Goal: Information Seeking & Learning: Learn about a topic

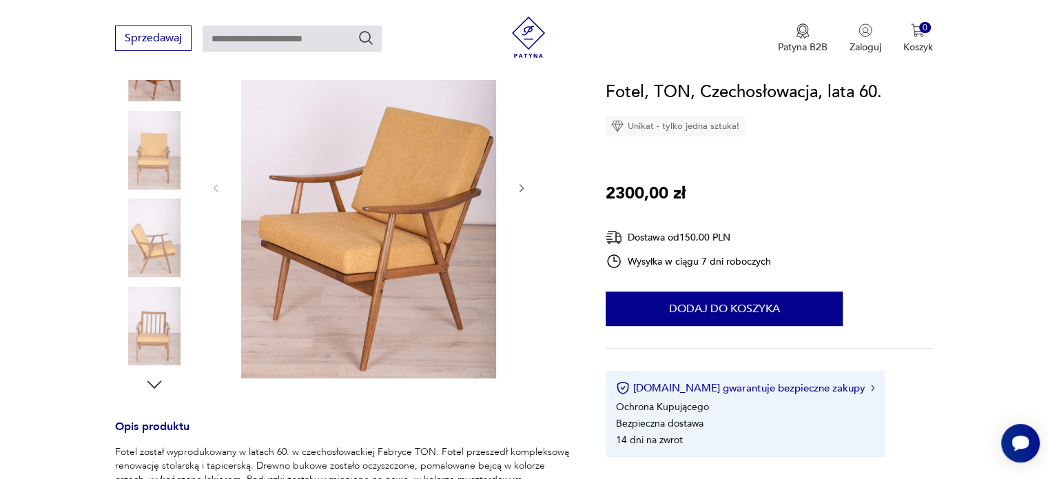
scroll to position [276, 0]
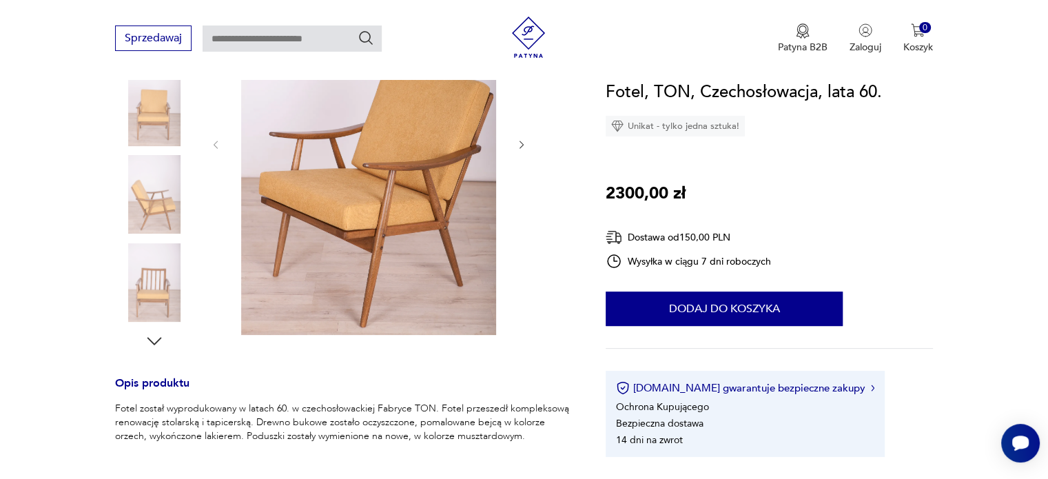
click at [149, 279] on img at bounding box center [154, 282] width 79 height 79
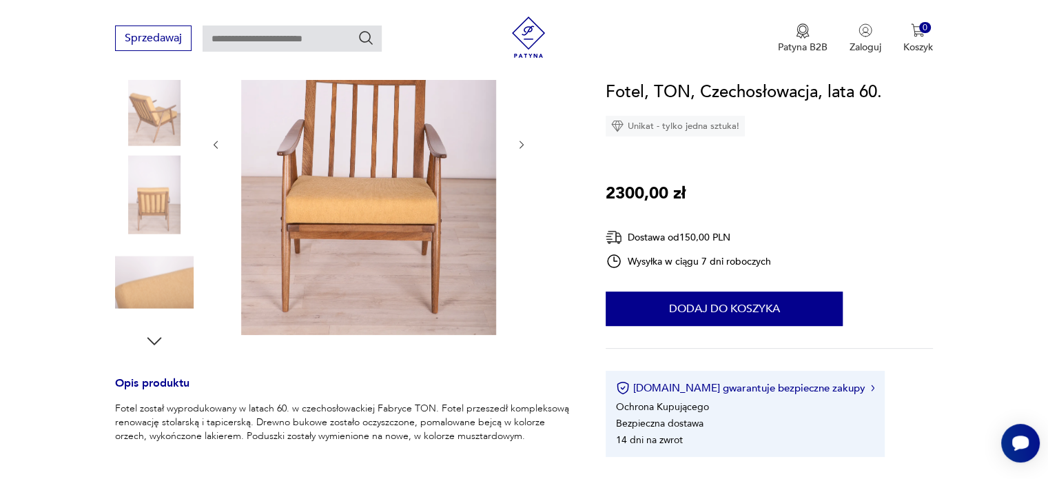
click at [149, 279] on img at bounding box center [154, 282] width 79 height 79
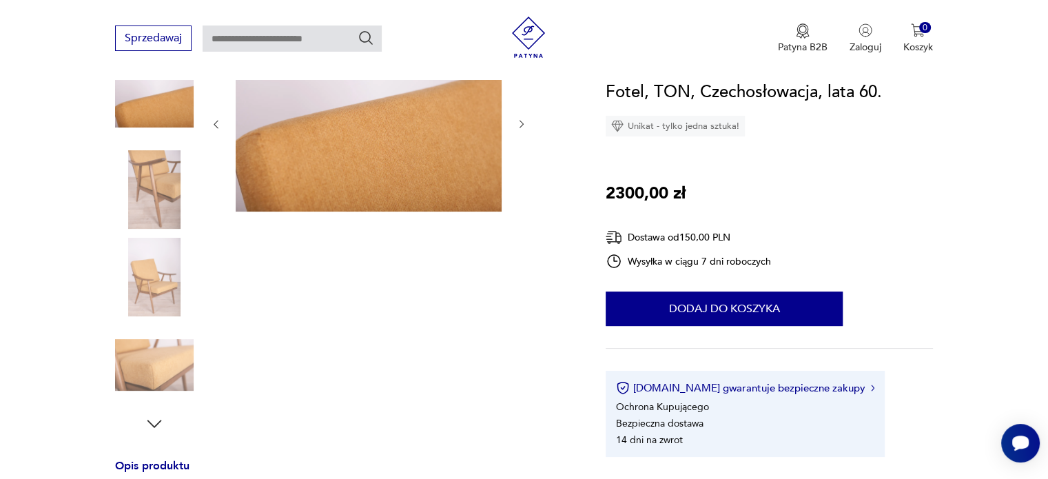
scroll to position [172, 0]
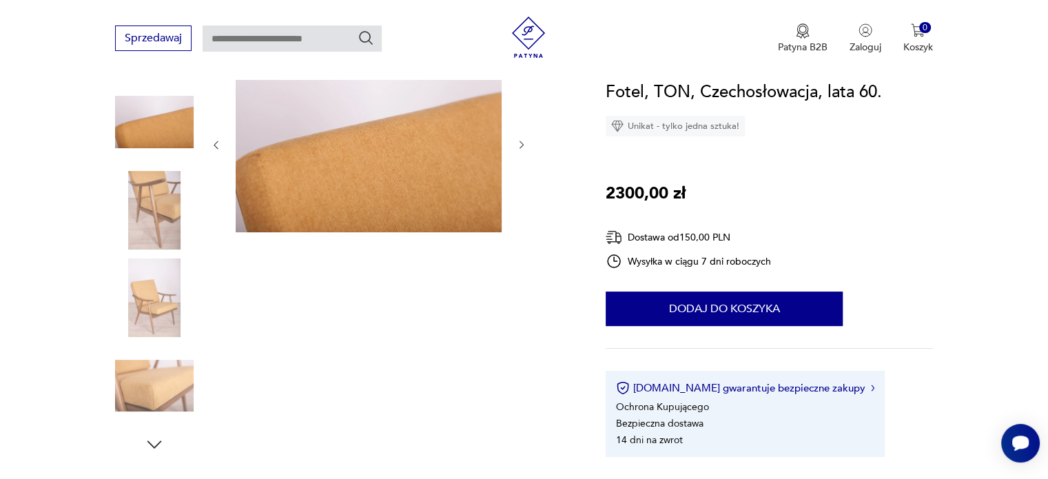
click at [160, 312] on img at bounding box center [154, 297] width 79 height 79
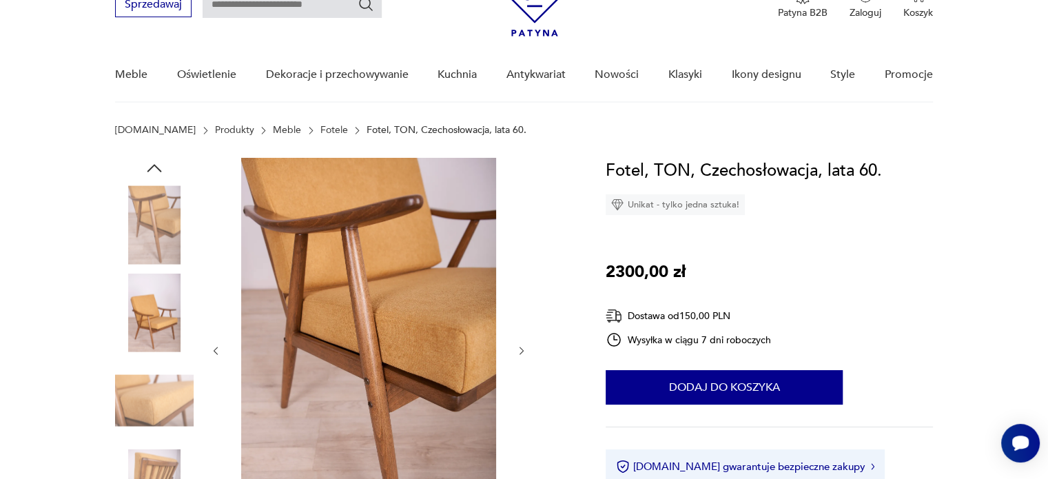
scroll to position [69, 0]
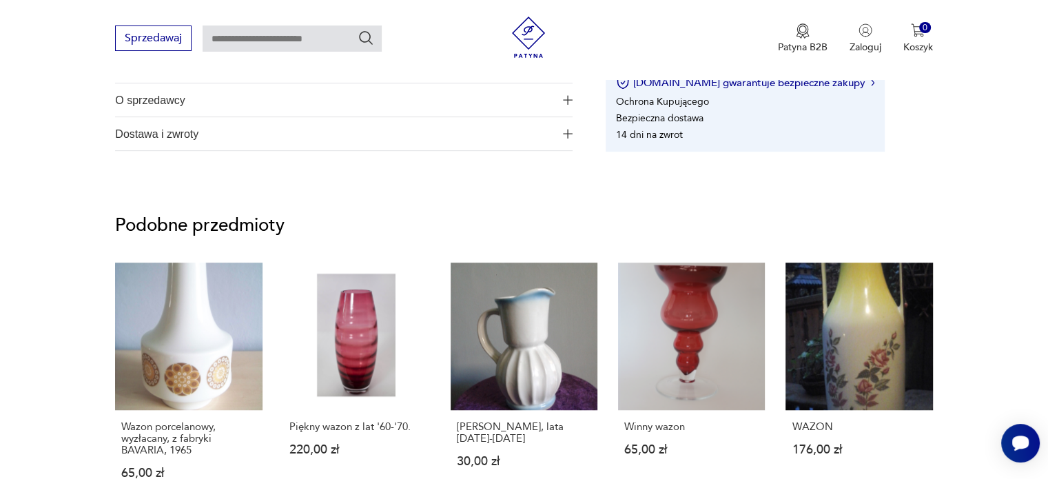
scroll to position [964, 0]
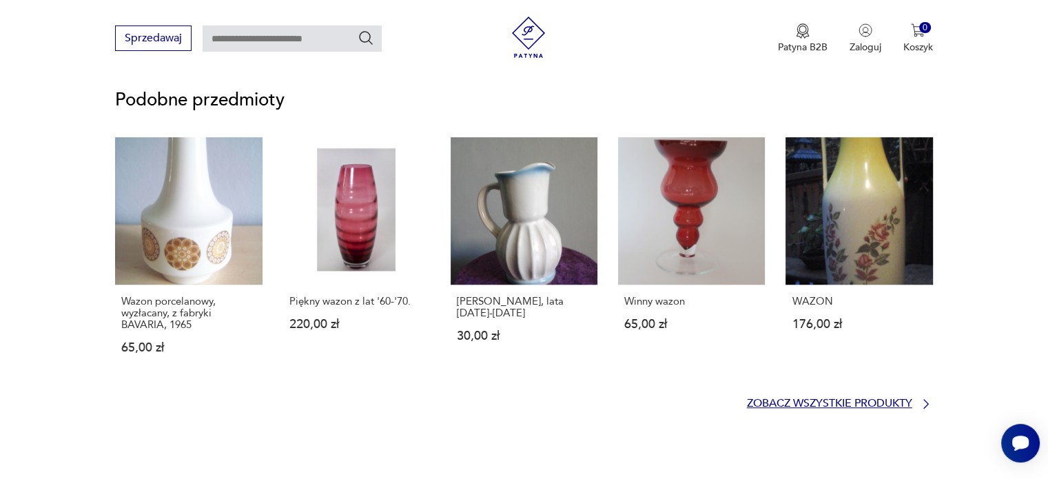
click at [919, 401] on icon at bounding box center [926, 404] width 14 height 14
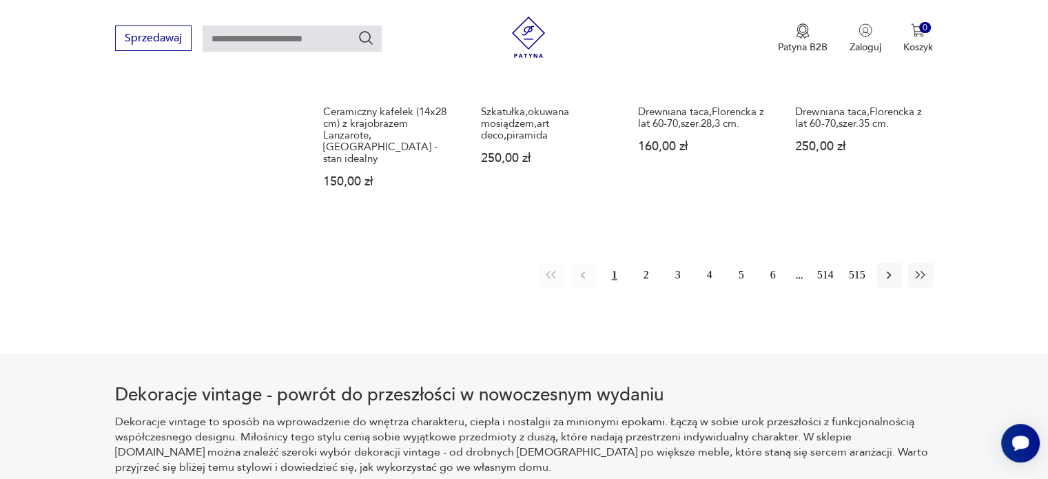
scroll to position [1535, 0]
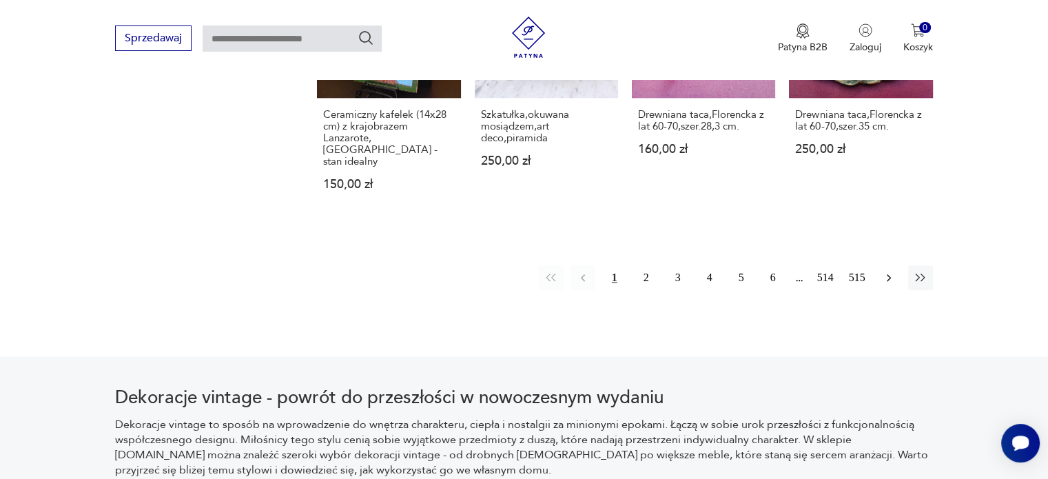
click at [884, 271] on icon "button" at bounding box center [889, 278] width 14 height 14
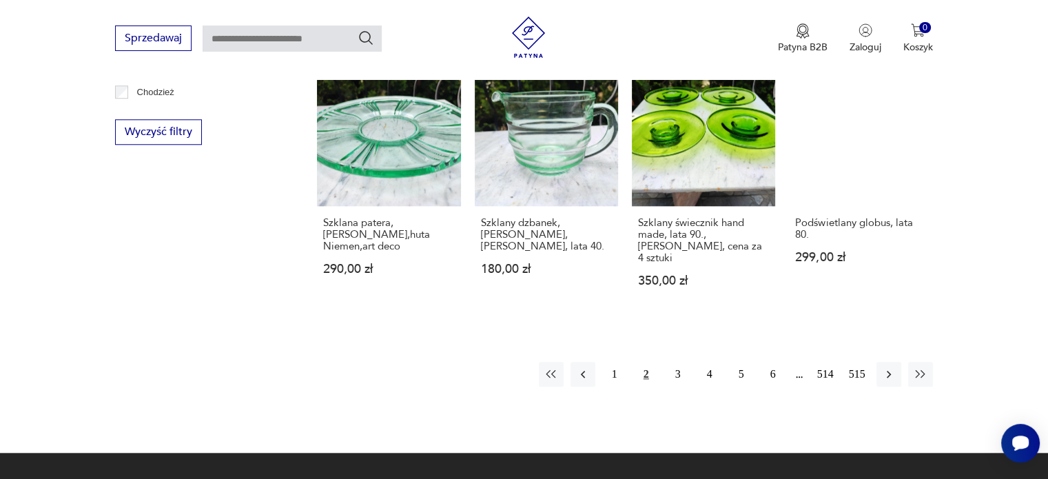
scroll to position [1329, 0]
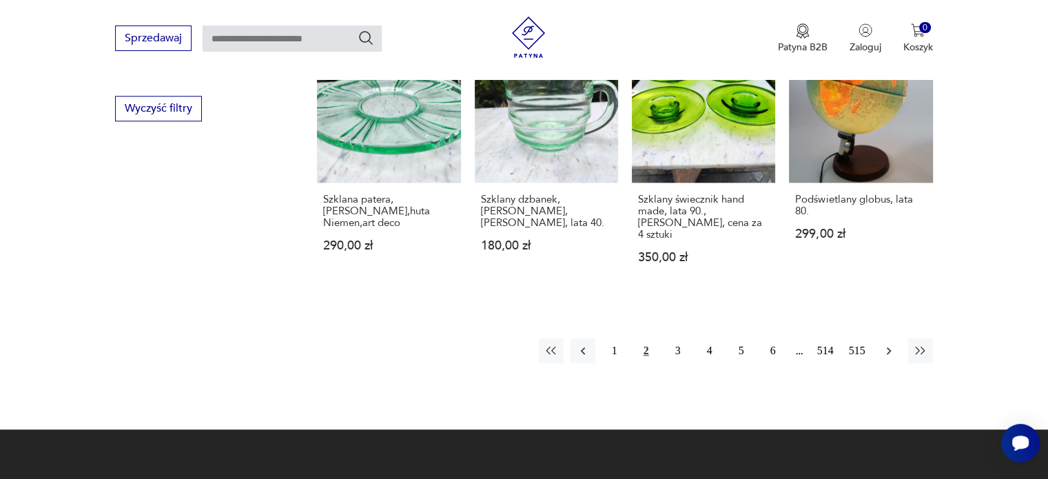
click at [888, 347] on icon "button" at bounding box center [888, 351] width 4 height 8
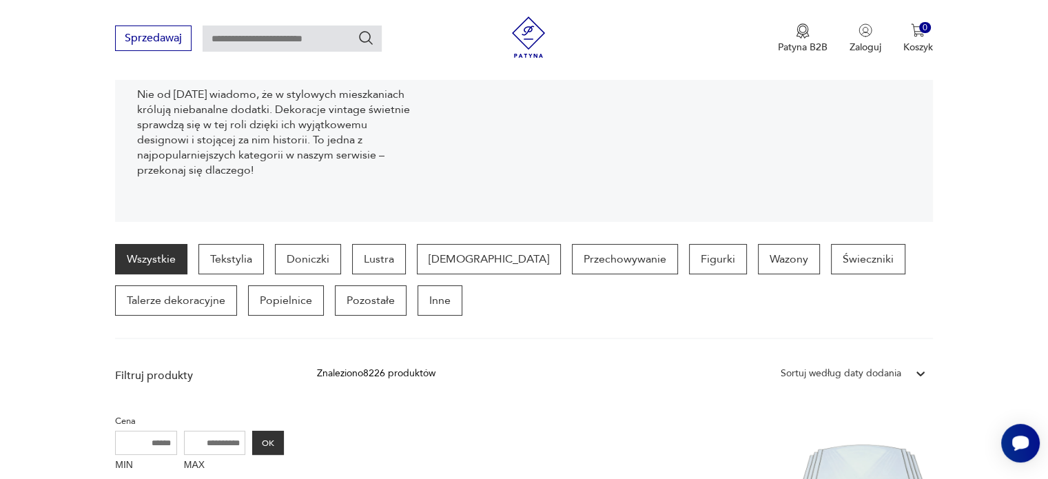
scroll to position [227, 0]
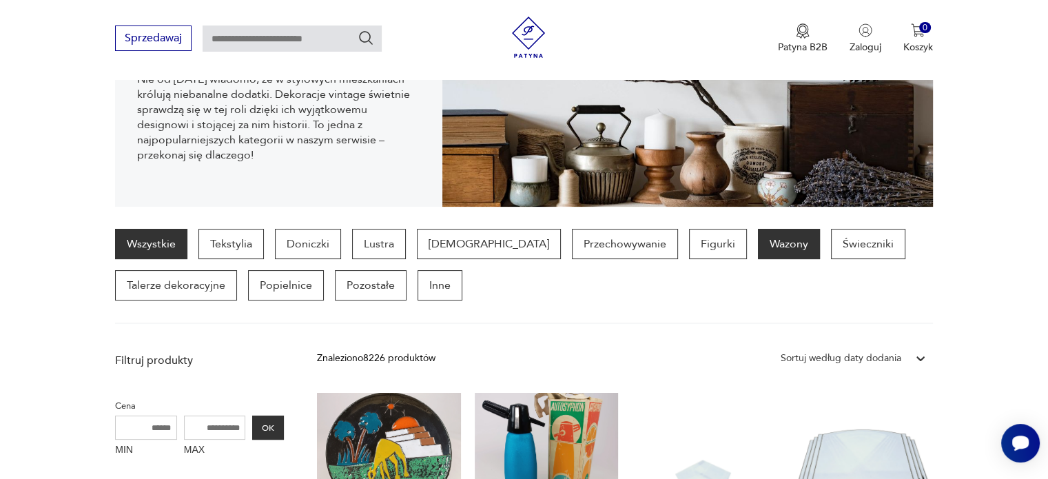
click at [758, 242] on p "Wazony" at bounding box center [789, 244] width 62 height 30
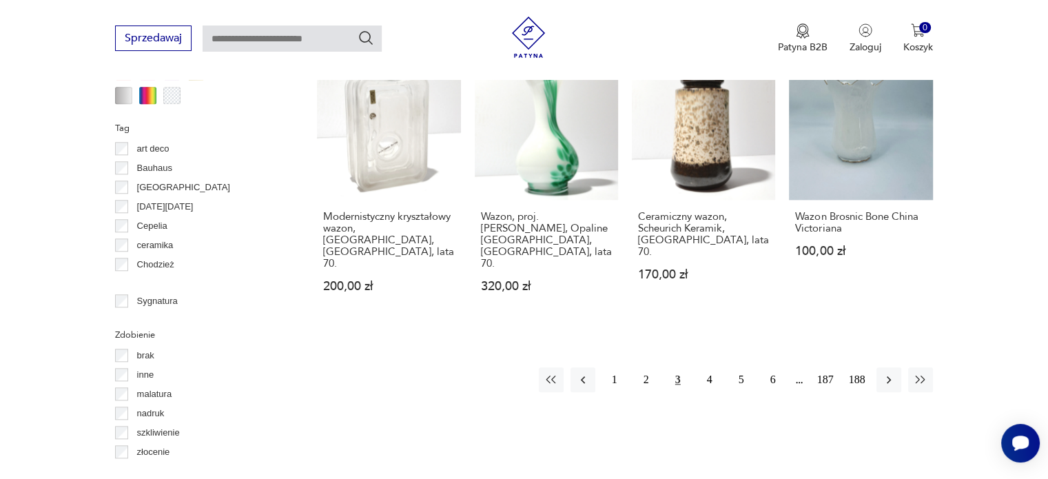
scroll to position [1398, 0]
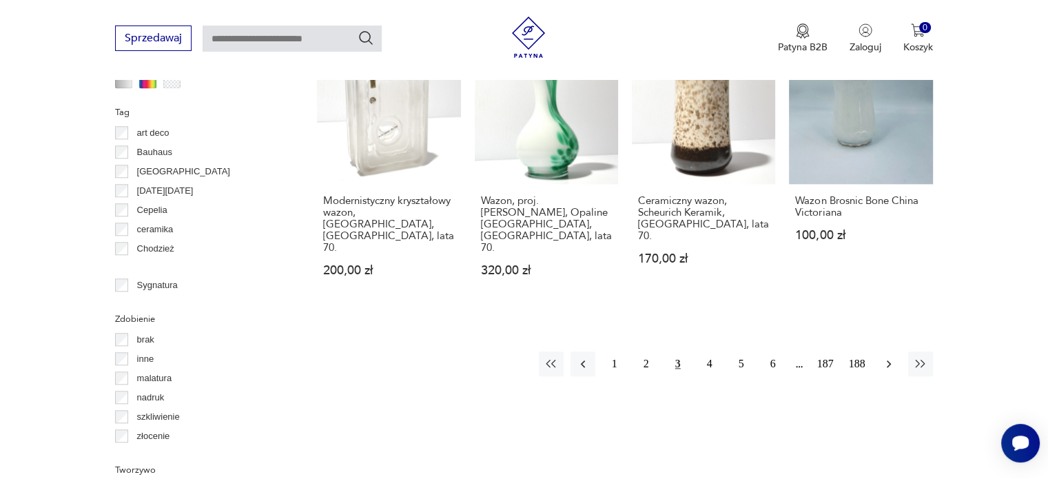
click at [885, 357] on icon "button" at bounding box center [889, 364] width 14 height 14
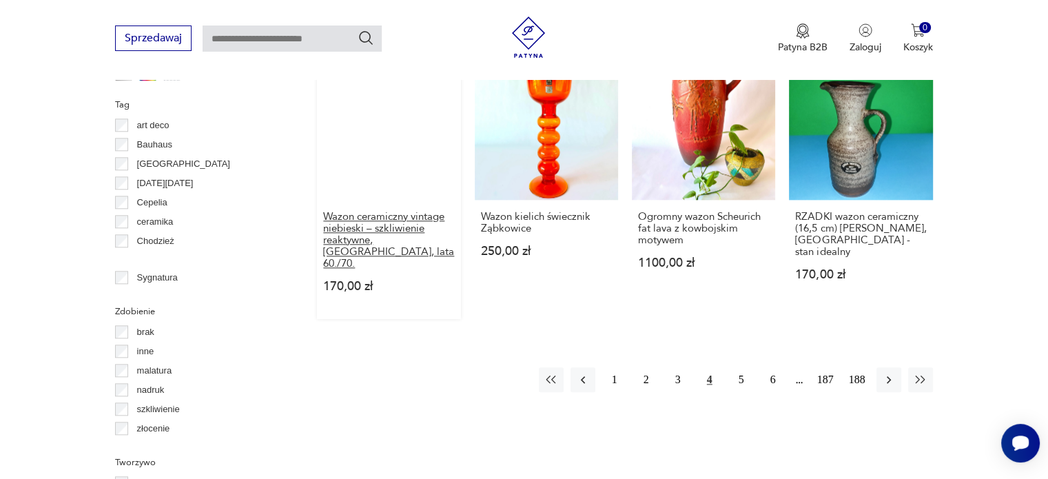
scroll to position [1467, 0]
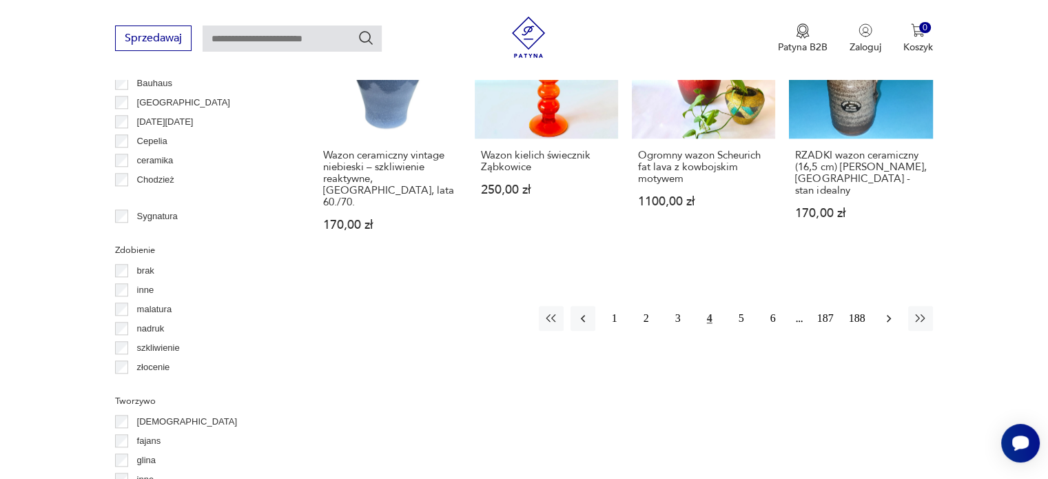
click at [889, 315] on icon "button" at bounding box center [888, 319] width 4 height 8
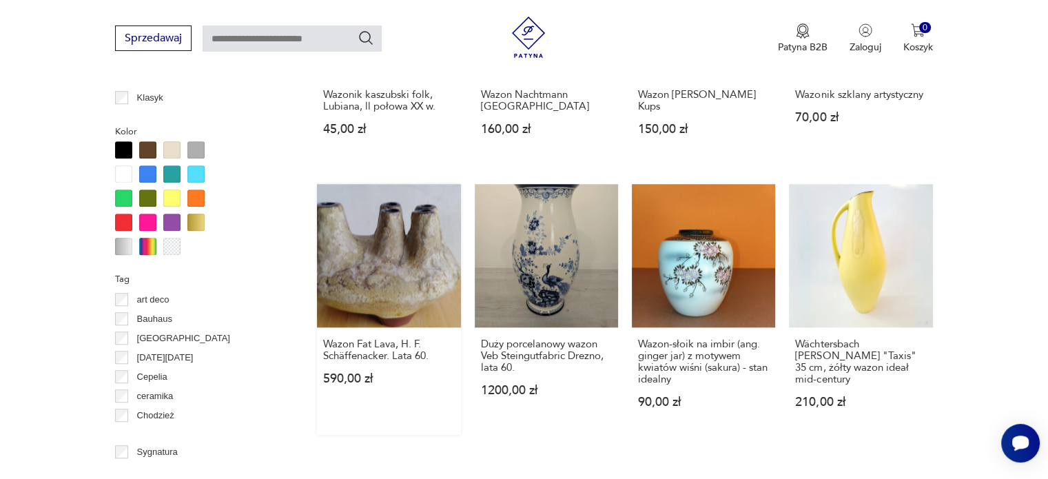
scroll to position [1260, 0]
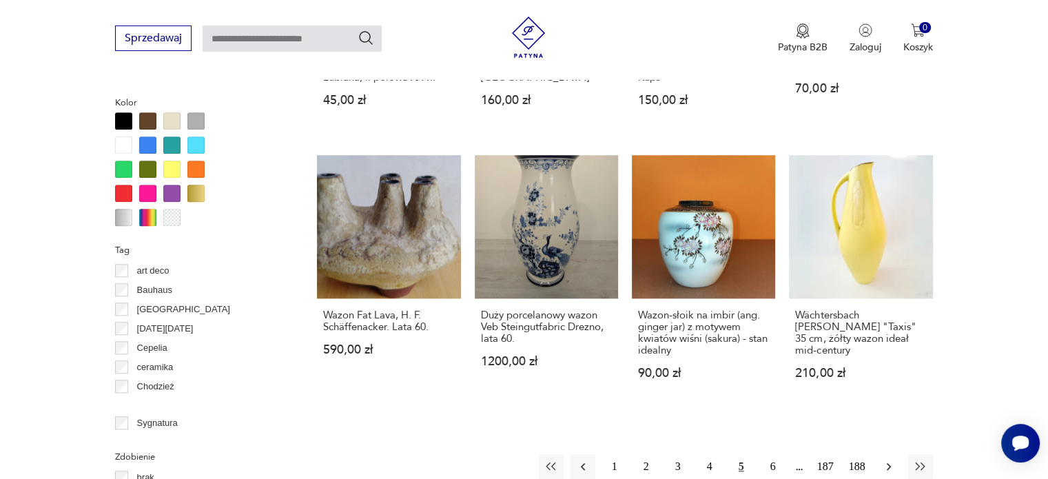
click at [885, 459] on icon "button" at bounding box center [889, 466] width 14 height 14
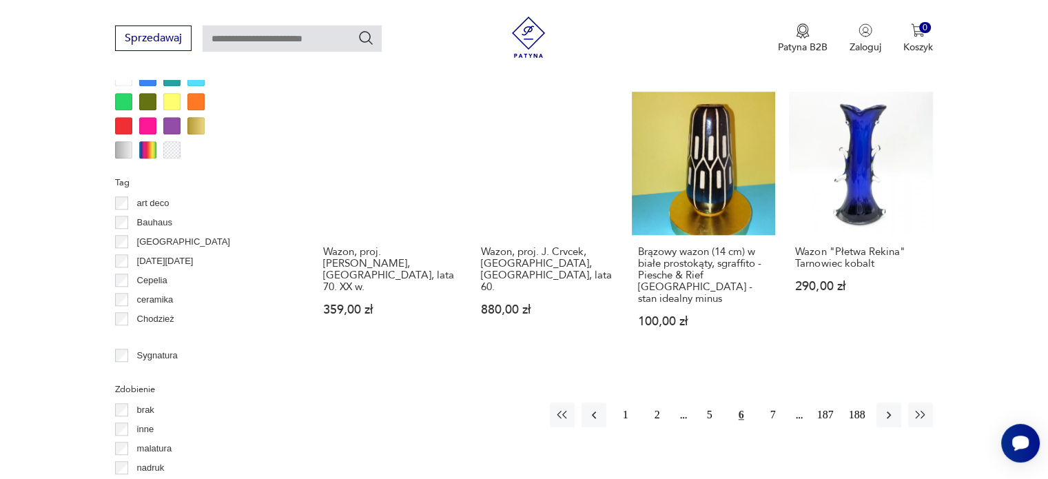
scroll to position [1329, 0]
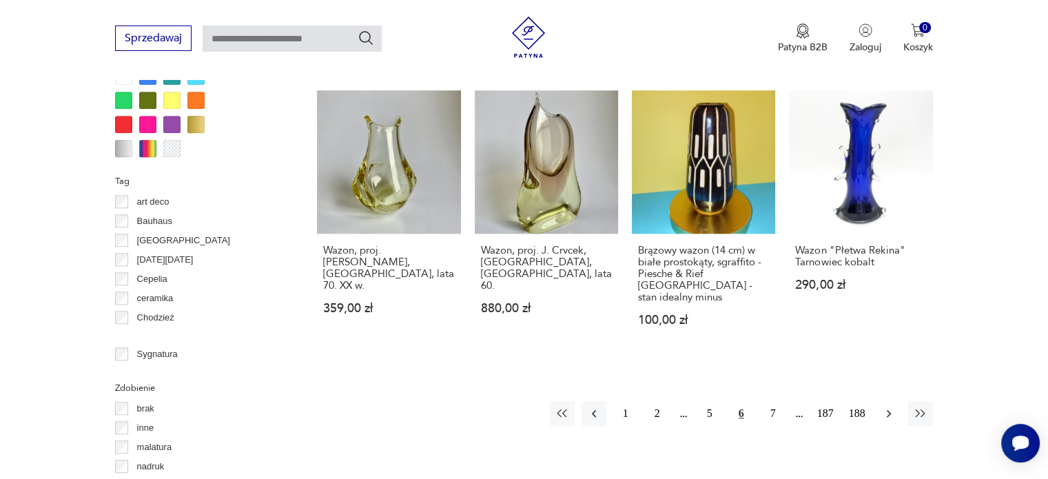
click at [885, 406] on icon "button" at bounding box center [889, 413] width 14 height 14
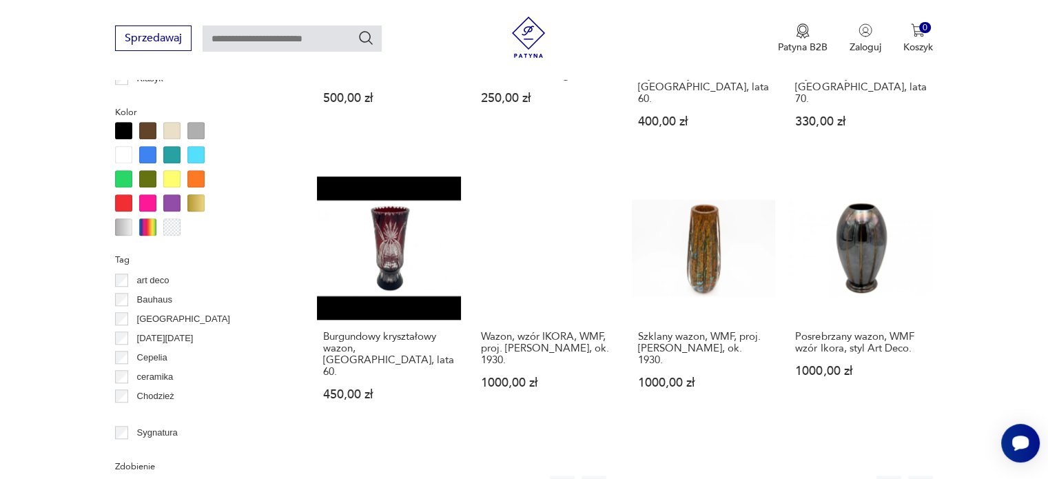
scroll to position [1260, 0]
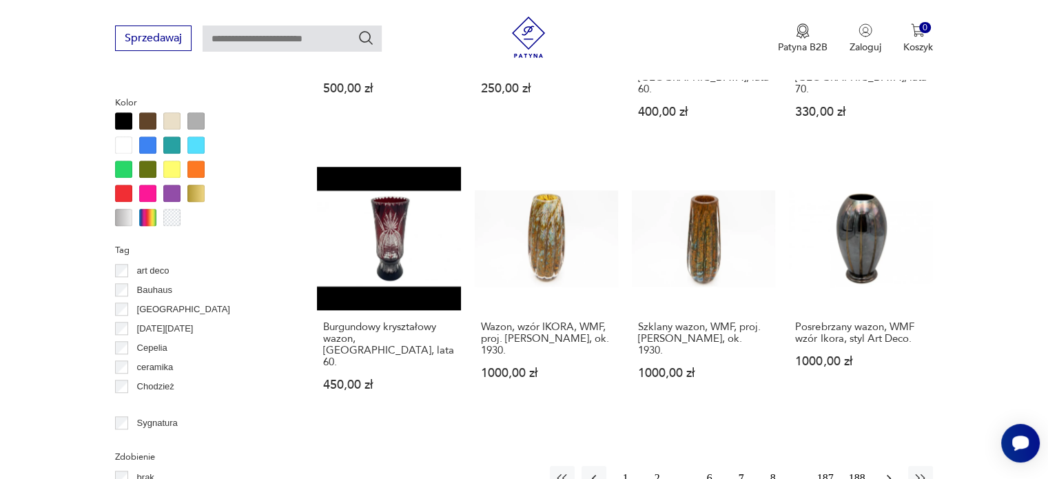
click at [885, 471] on icon "button" at bounding box center [889, 478] width 14 height 14
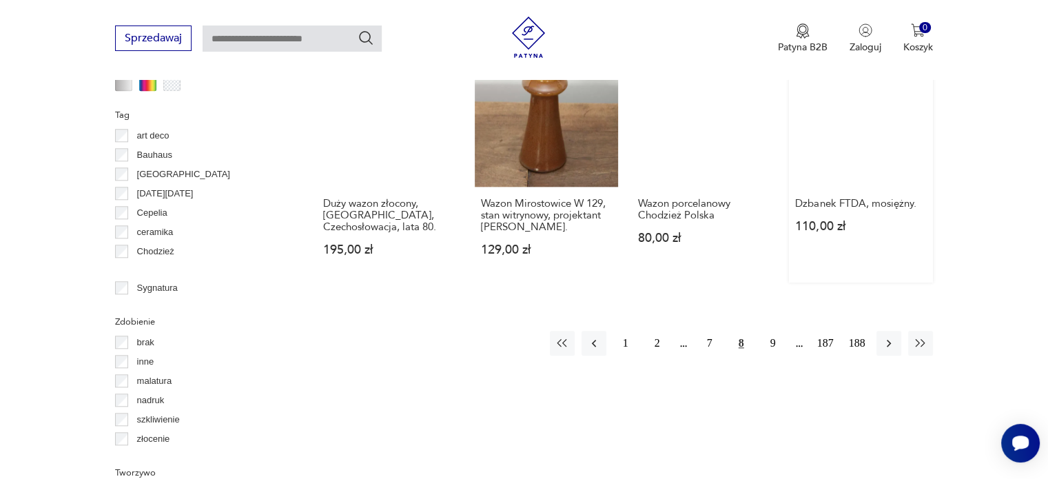
scroll to position [1398, 0]
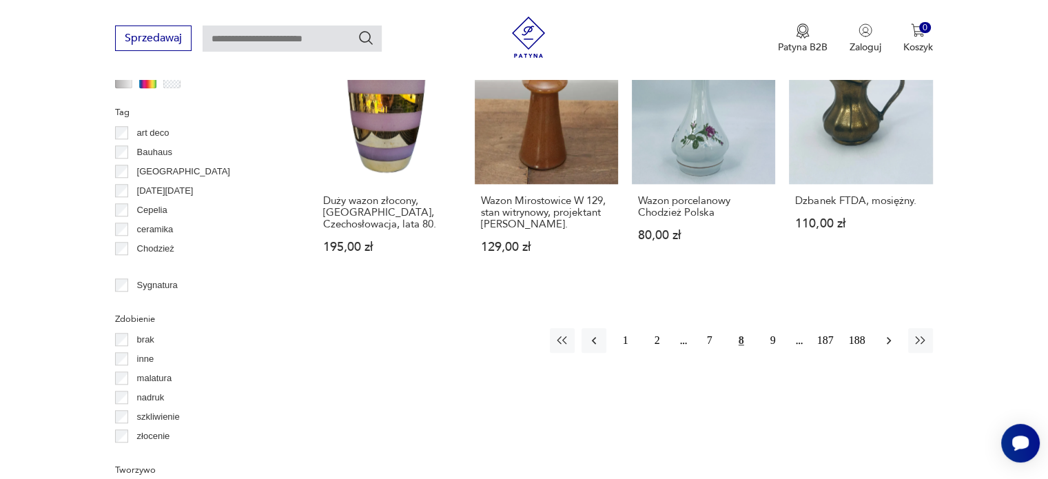
click at [891, 333] on icon "button" at bounding box center [889, 340] width 14 height 14
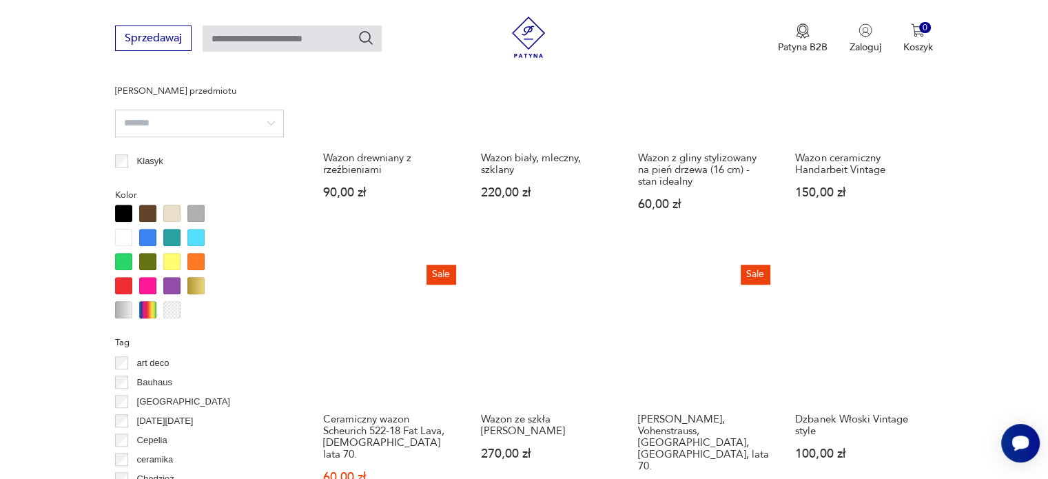
scroll to position [1260, 0]
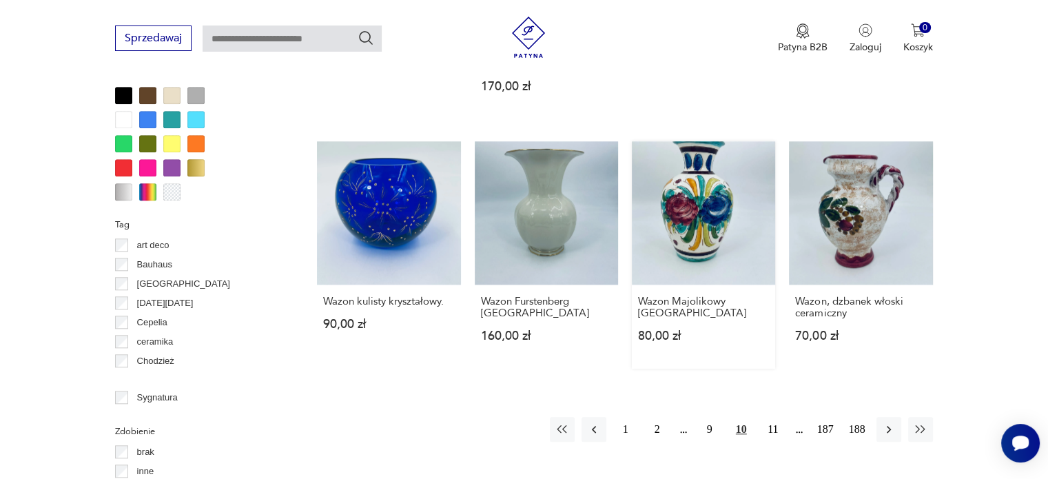
scroll to position [1329, 0]
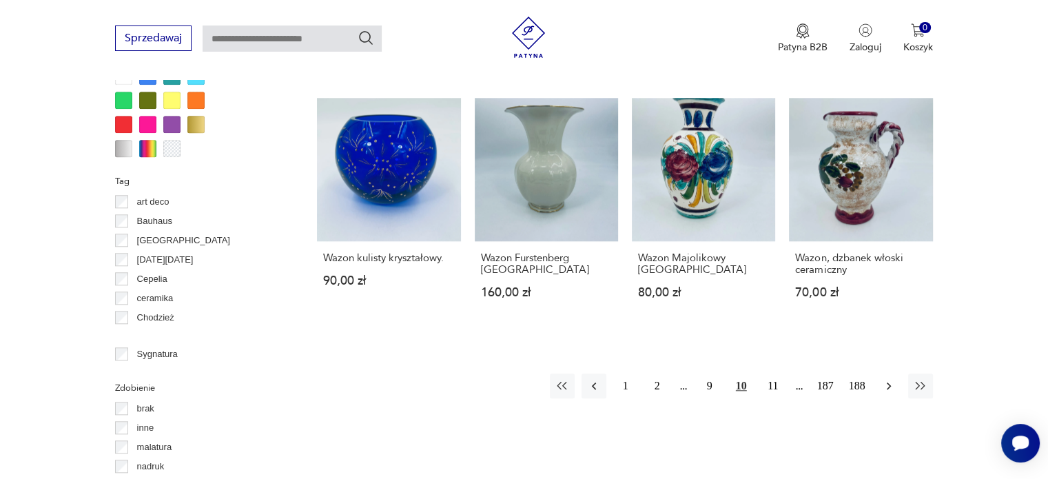
click at [884, 379] on icon "button" at bounding box center [889, 386] width 14 height 14
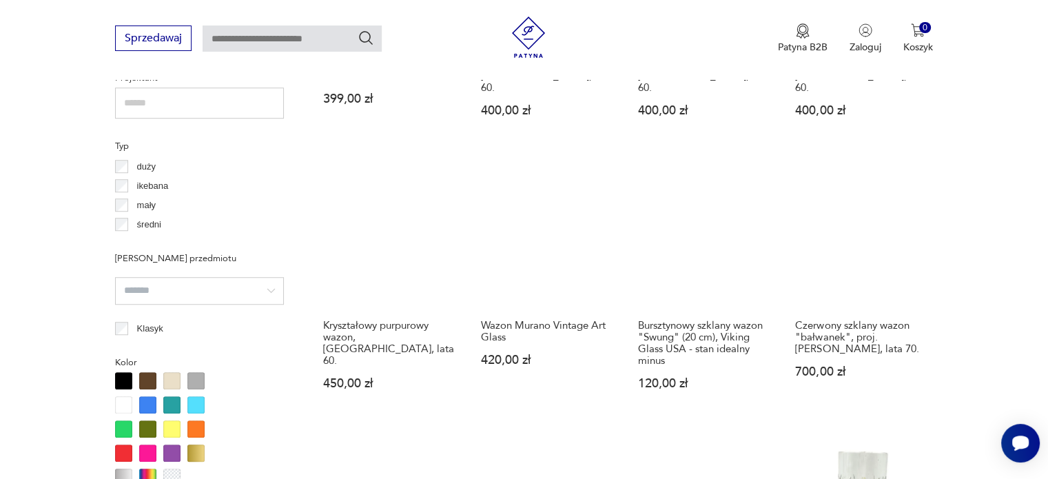
scroll to position [985, 0]
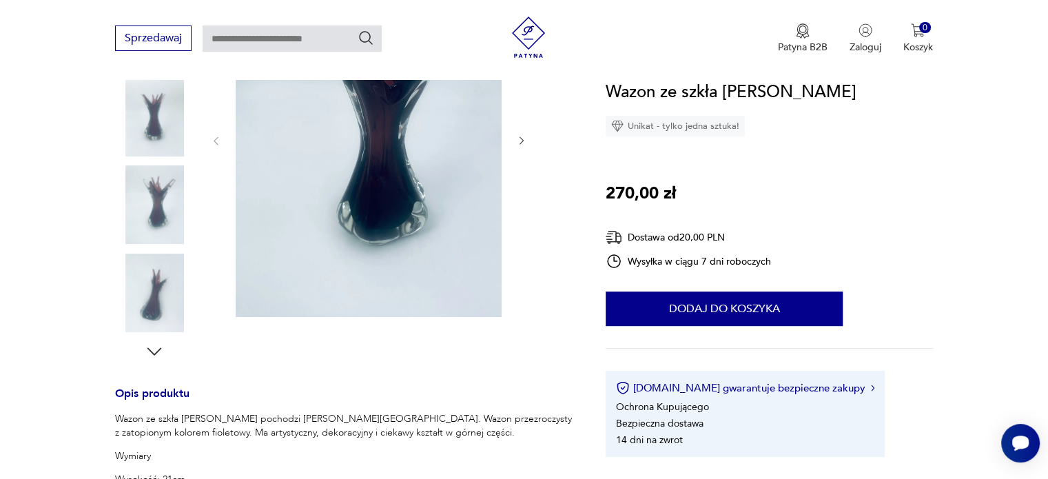
scroll to position [138, 0]
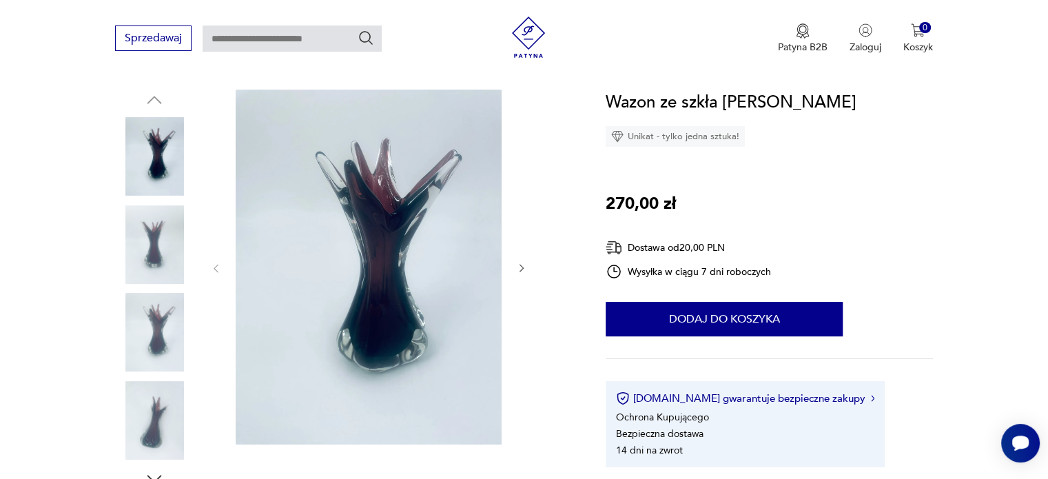
click at [149, 231] on img at bounding box center [154, 244] width 79 height 79
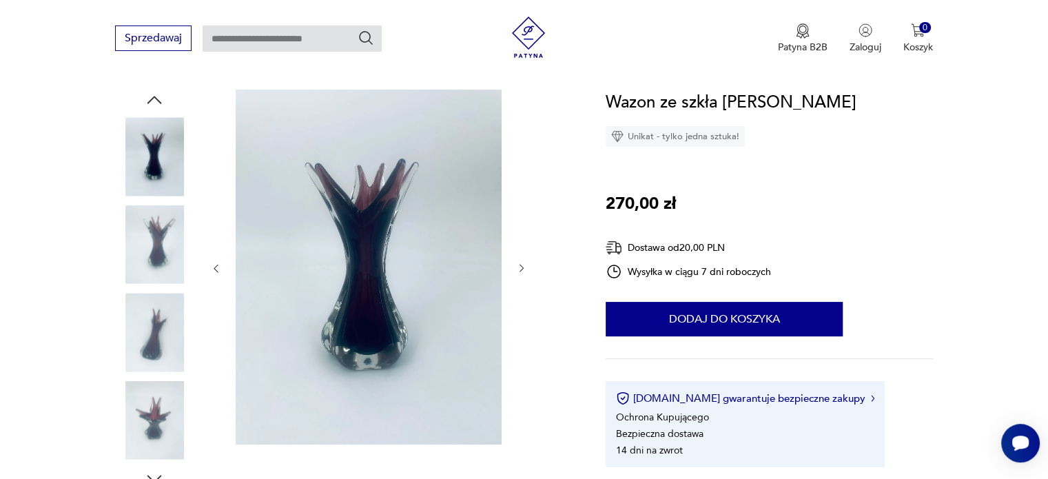
click at [147, 322] on img at bounding box center [154, 332] width 79 height 79
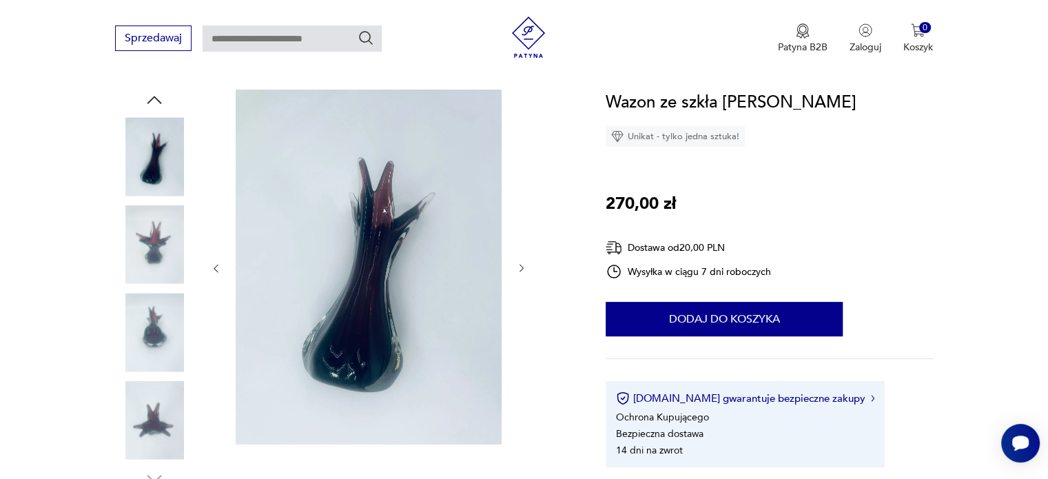
click at [152, 337] on img at bounding box center [154, 332] width 79 height 79
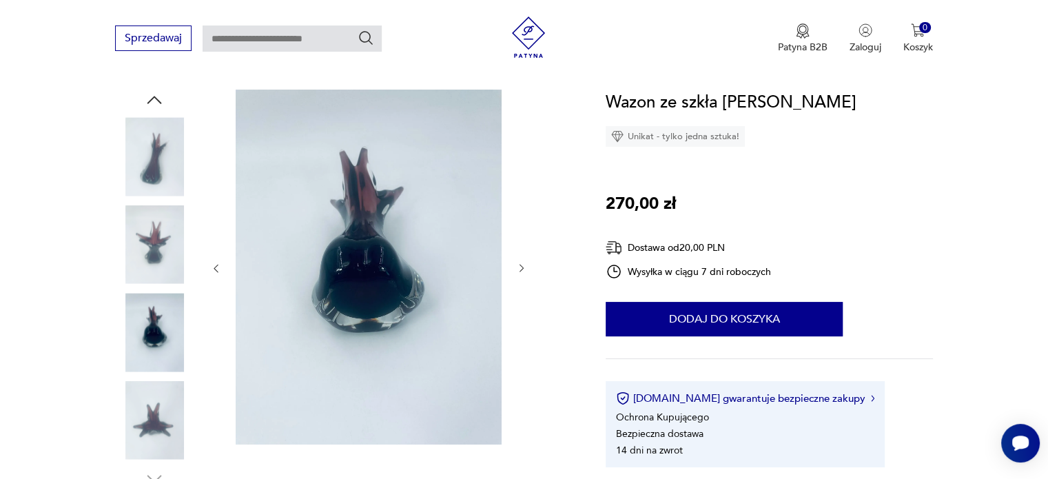
click at [147, 415] on img at bounding box center [154, 420] width 79 height 79
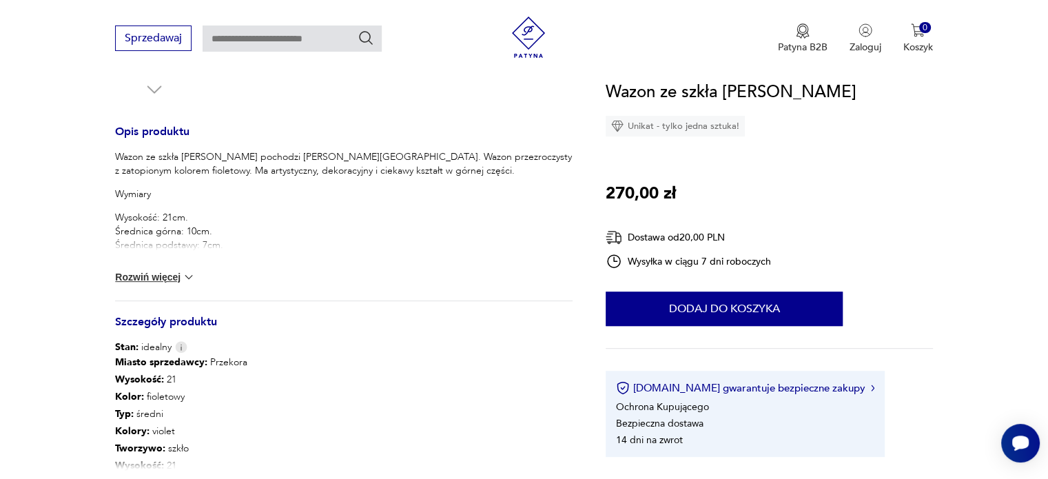
scroll to position [551, 0]
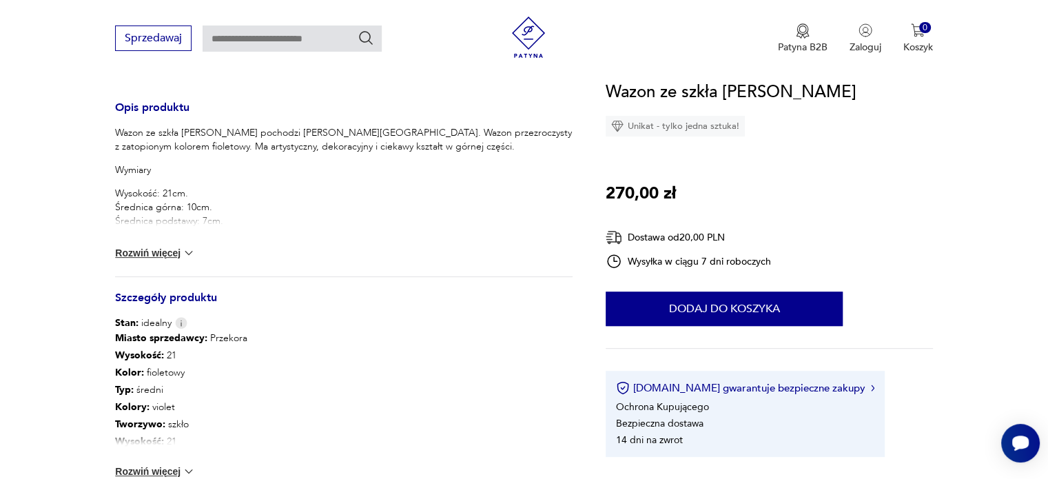
click at [190, 249] on img at bounding box center [189, 253] width 14 height 14
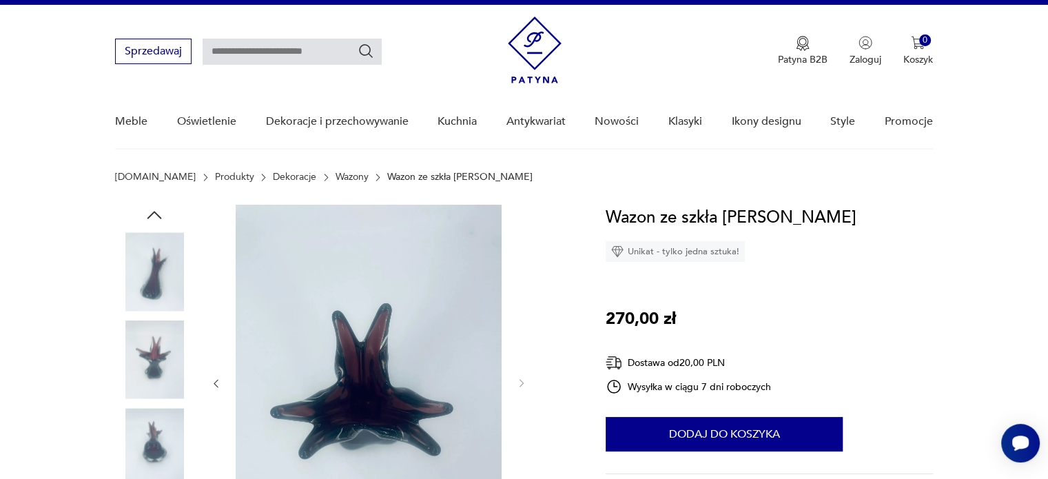
scroll to position [0, 0]
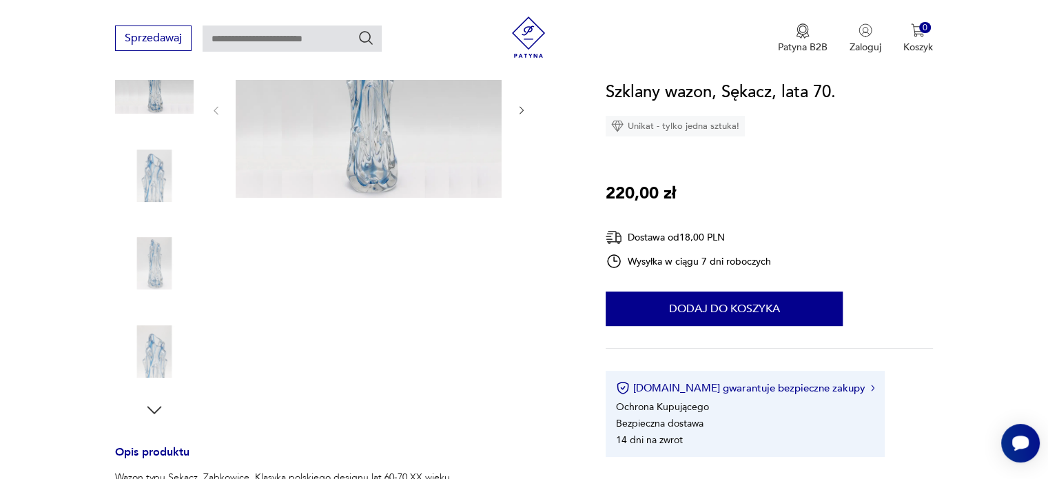
scroll to position [138, 0]
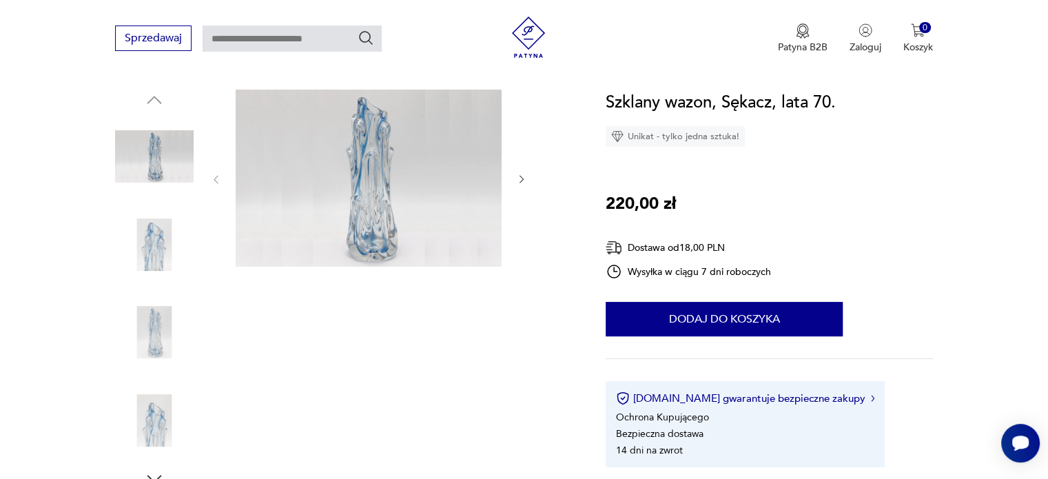
click at [149, 247] on img at bounding box center [154, 244] width 79 height 79
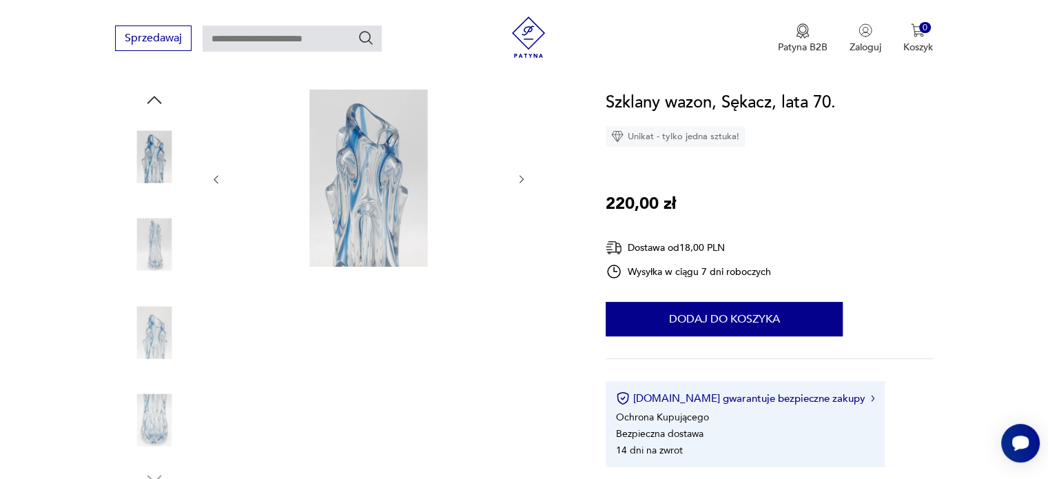
click at [152, 320] on img at bounding box center [154, 332] width 79 height 79
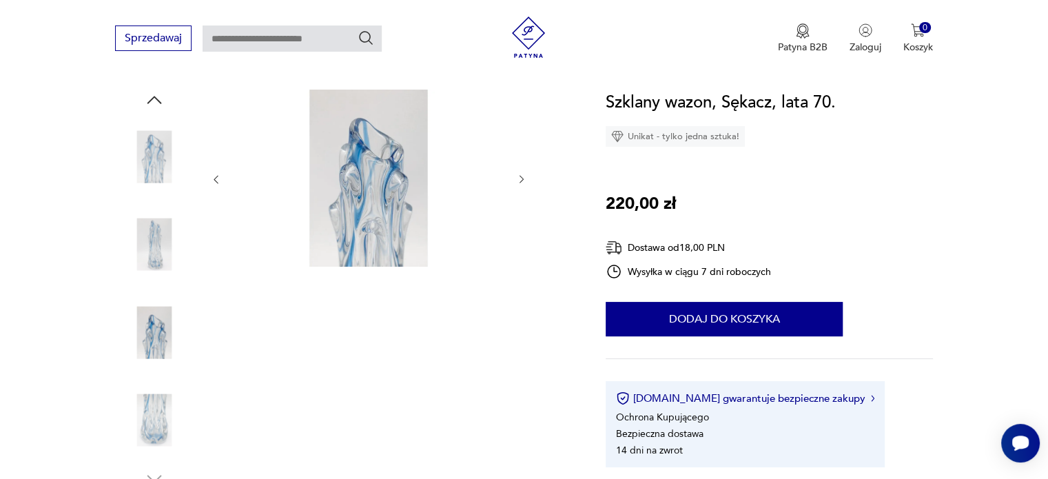
click at [152, 409] on img at bounding box center [154, 420] width 79 height 79
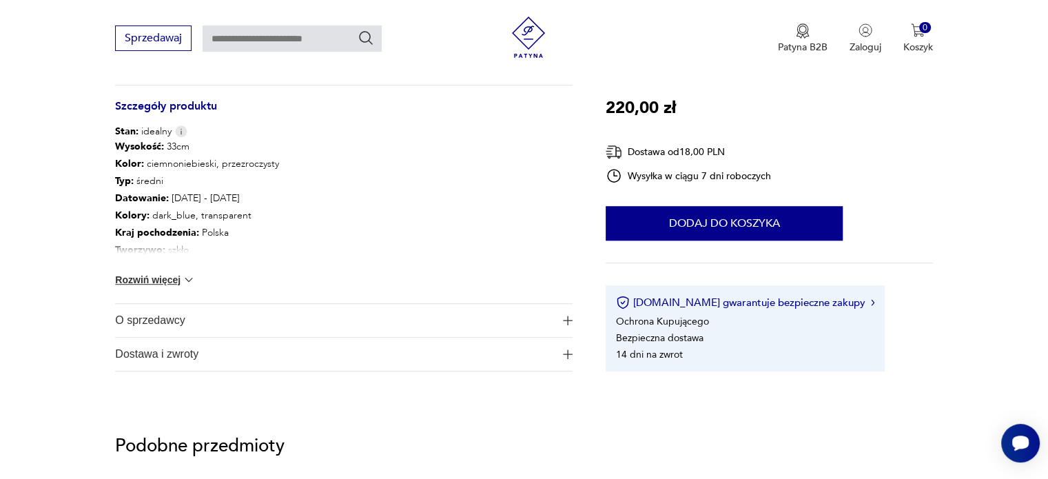
scroll to position [689, 0]
click at [167, 275] on button "Rozwiń więcej" at bounding box center [155, 280] width 80 height 14
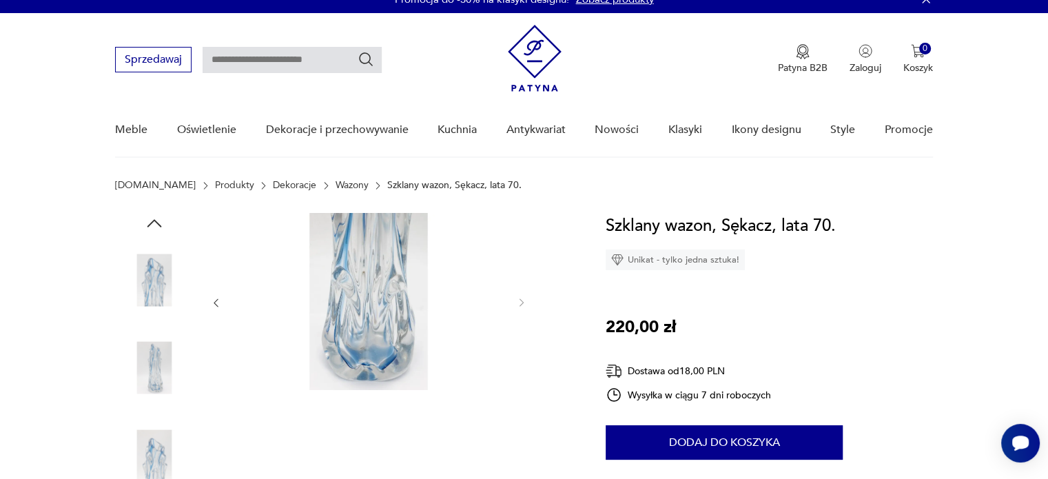
scroll to position [0, 0]
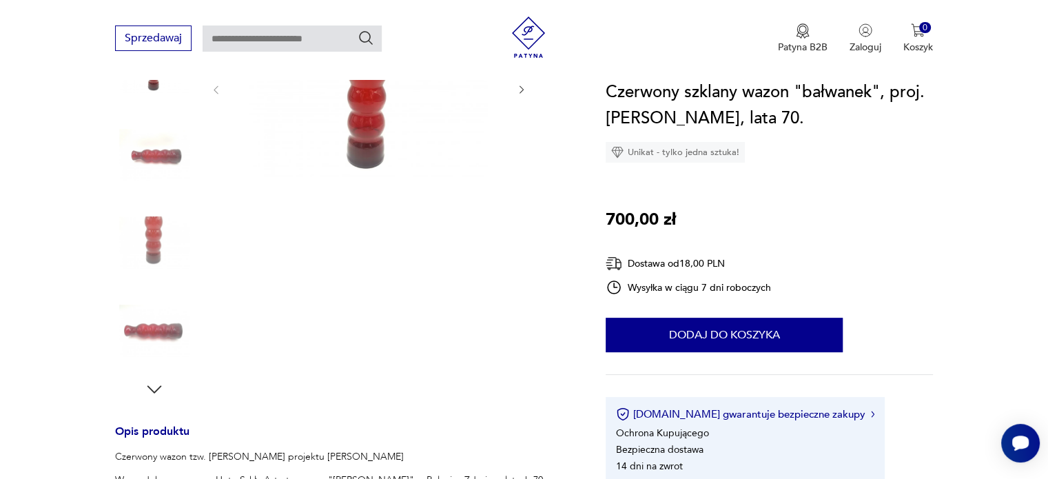
scroll to position [344, 0]
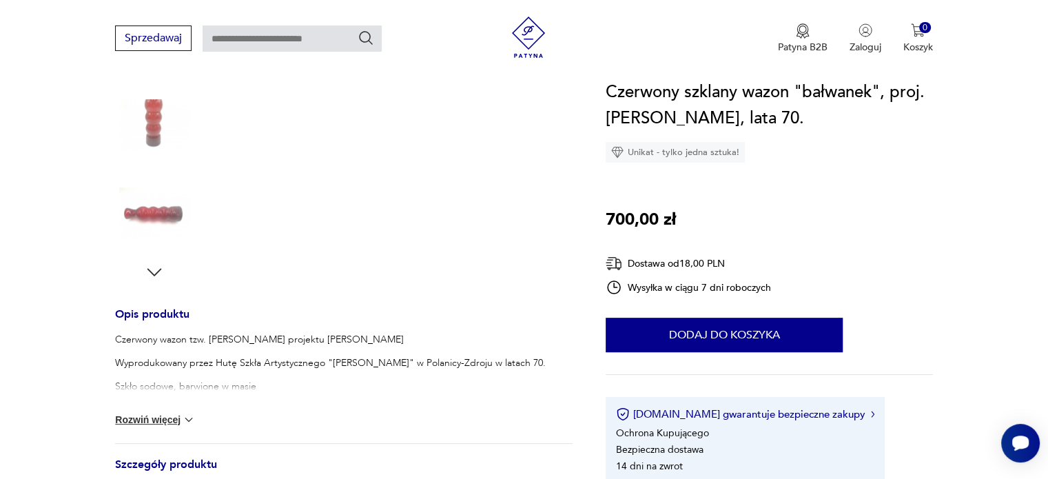
click at [149, 272] on icon "button" at bounding box center [154, 272] width 21 height 21
click at [146, 215] on img at bounding box center [154, 213] width 79 height 79
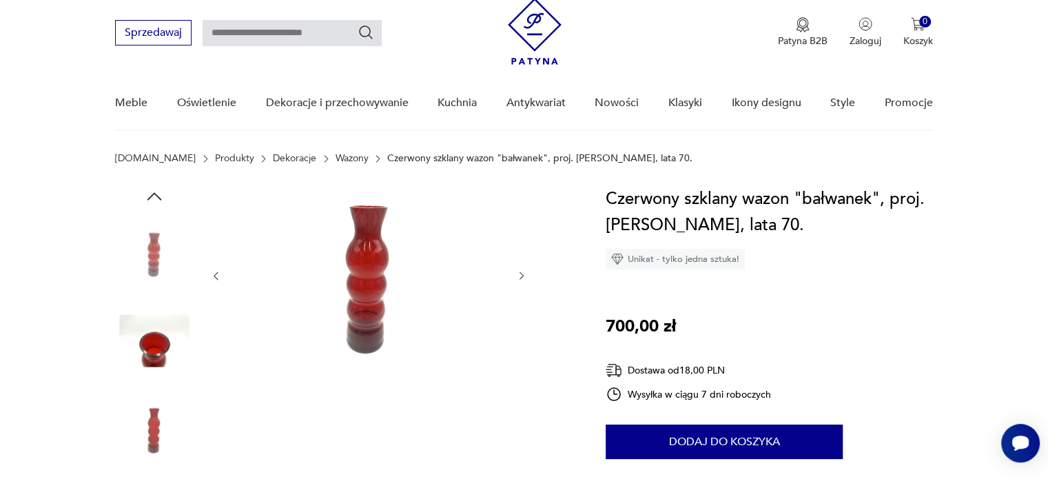
scroll to position [0, 0]
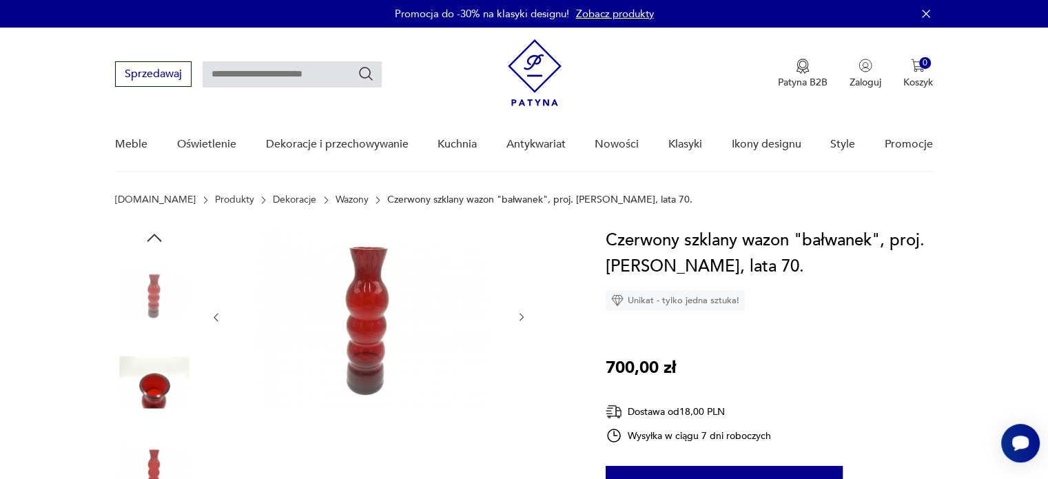
click at [158, 385] on img at bounding box center [154, 382] width 79 height 79
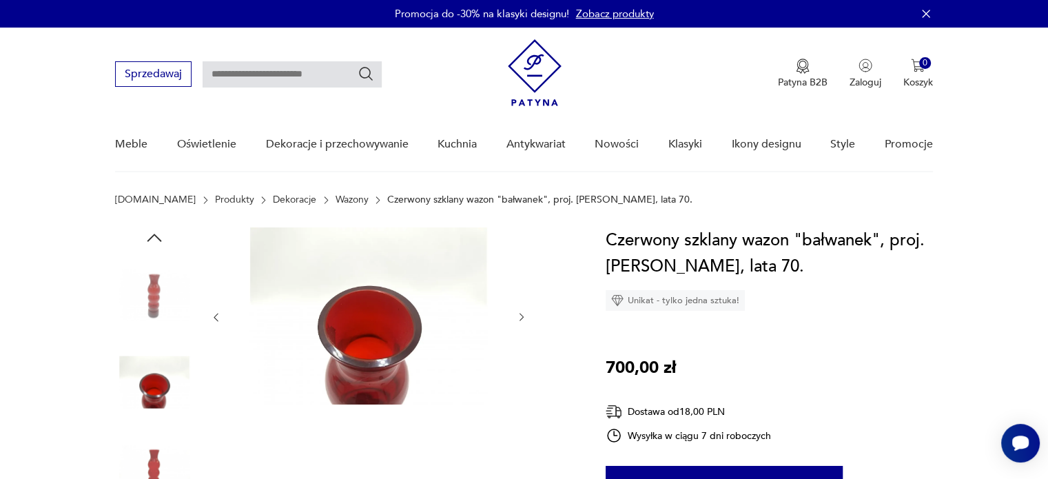
click at [158, 290] on img at bounding box center [154, 294] width 79 height 79
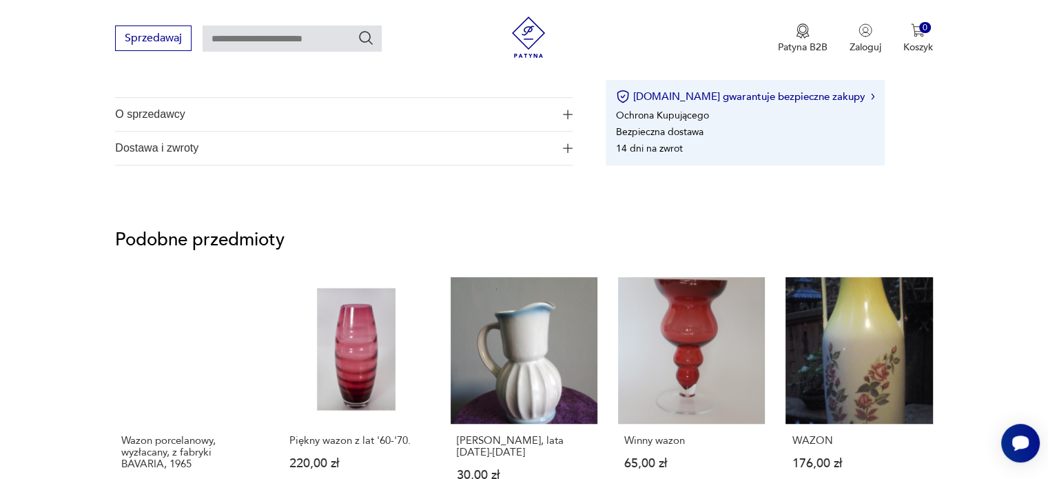
scroll to position [1033, 0]
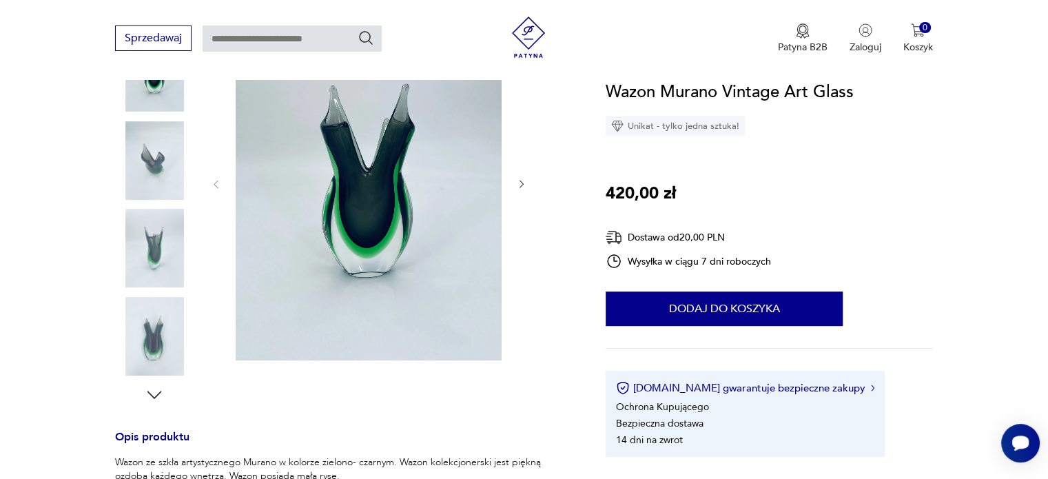
scroll to position [138, 0]
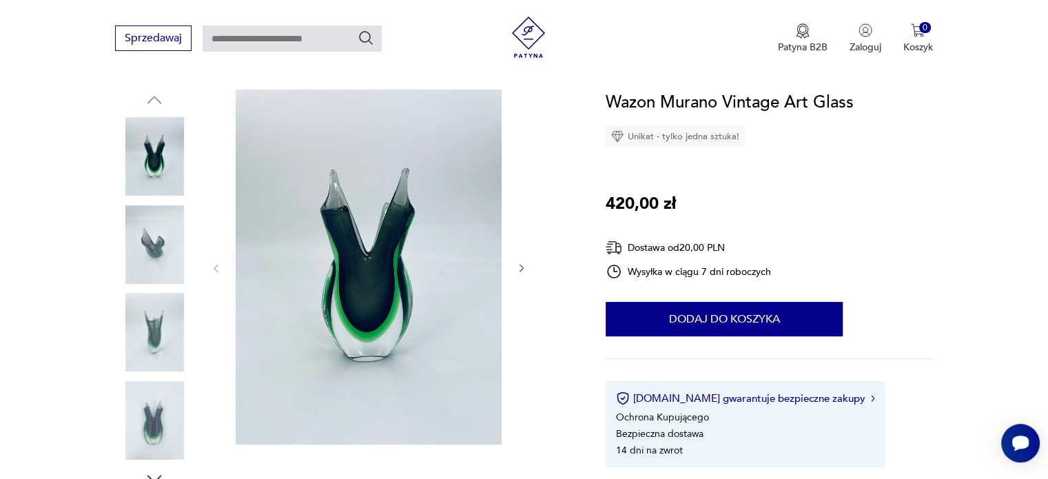
click at [153, 240] on img at bounding box center [154, 244] width 79 height 79
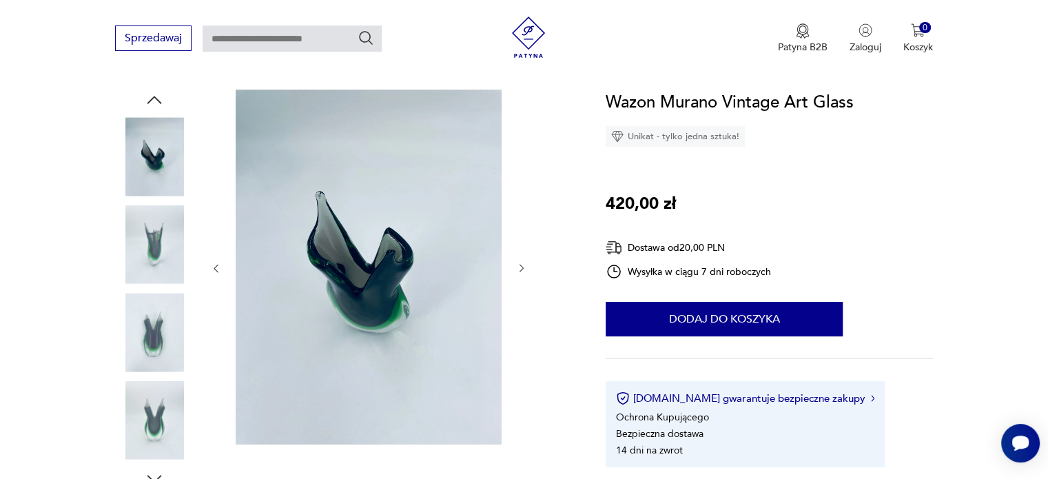
click at [151, 325] on img at bounding box center [154, 332] width 79 height 79
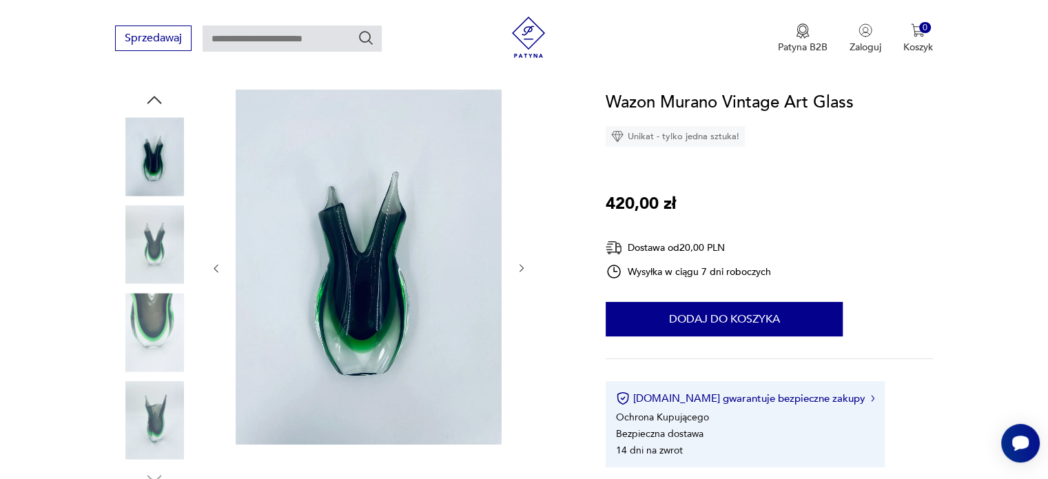
click at [146, 407] on img at bounding box center [154, 420] width 79 height 79
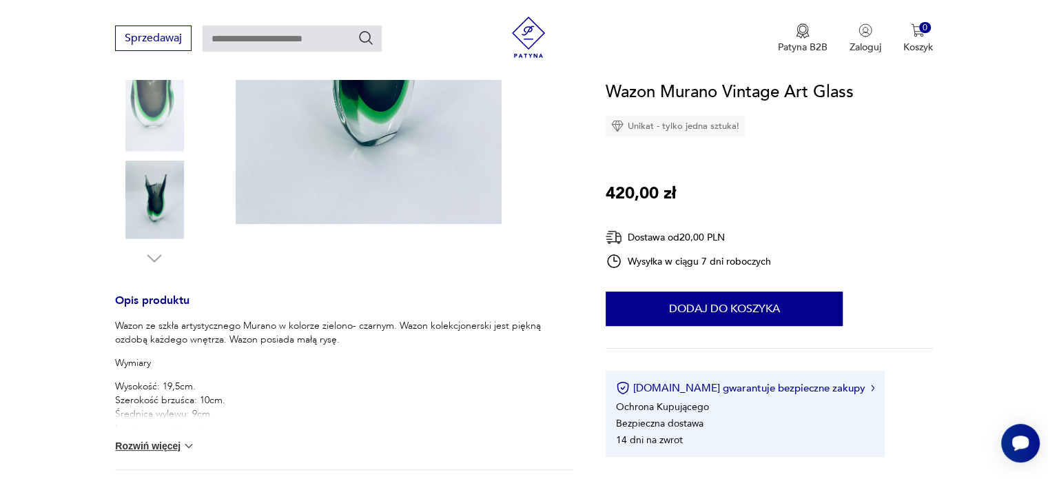
scroll to position [344, 0]
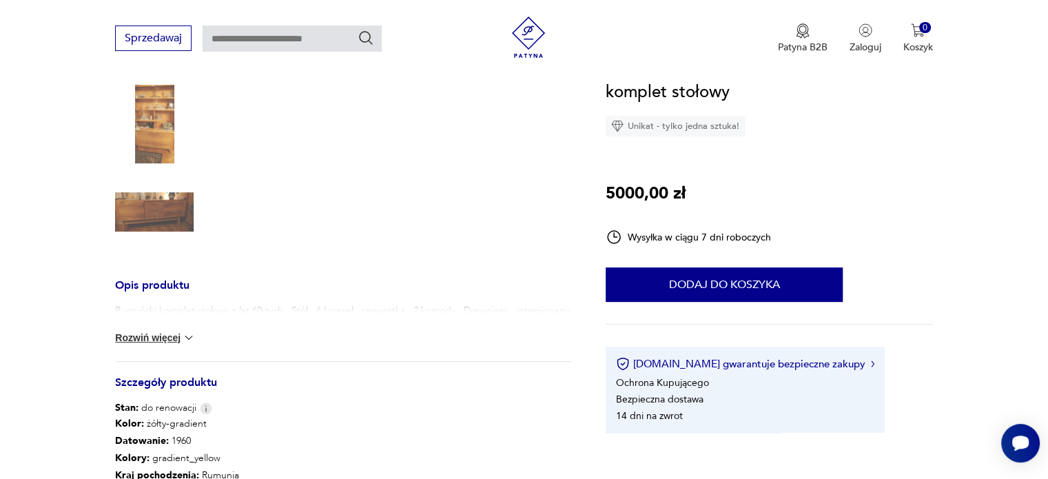
scroll to position [344, 0]
